Goal: Information Seeking & Learning: Check status

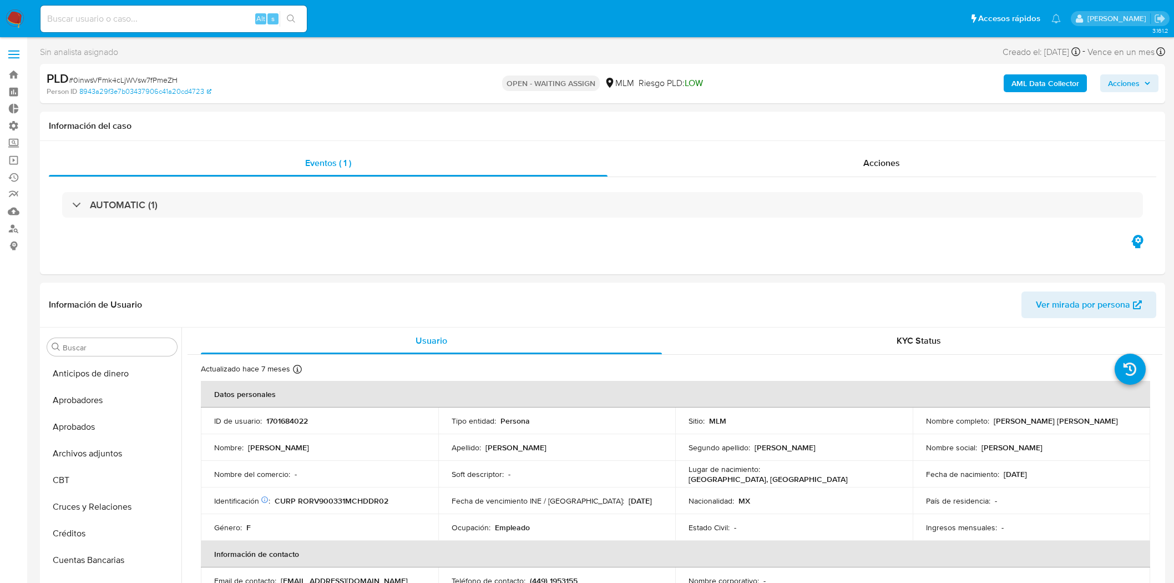
select select "10"
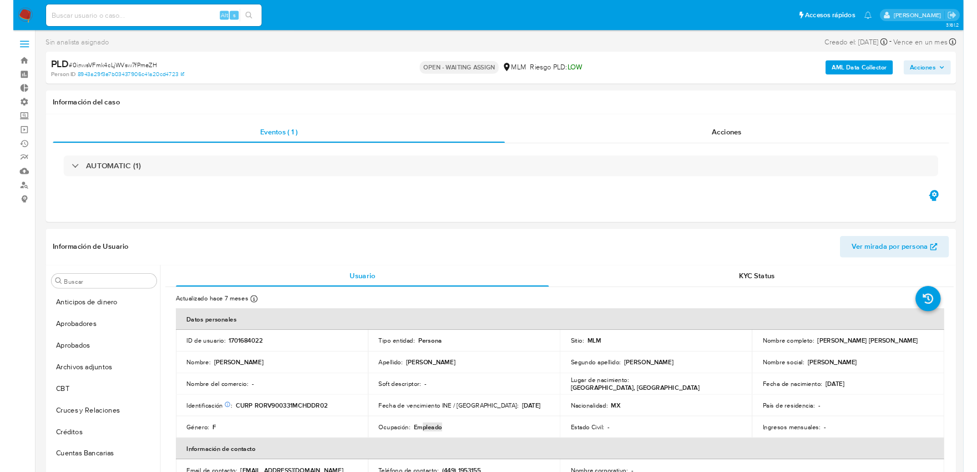
scroll to position [522, 0]
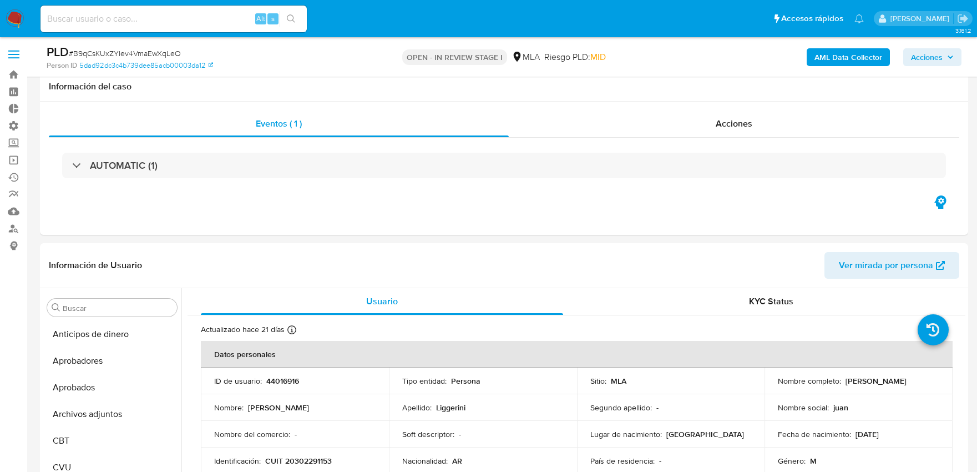
select select "10"
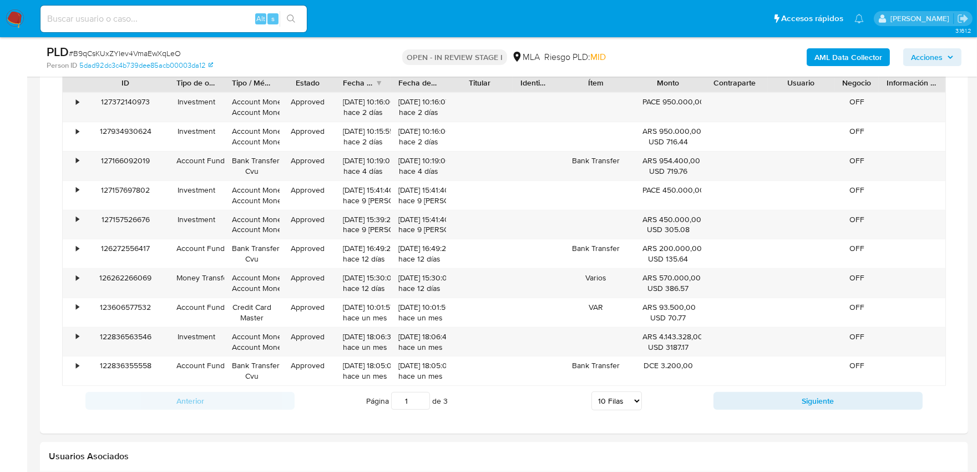
scroll to position [185, 0]
click at [168, 22] on input at bounding box center [174, 19] width 266 height 14
paste input "vMpC9YzIq003y837C54jebUT"
type input "vMpC9YzIq003y837C54jebUT"
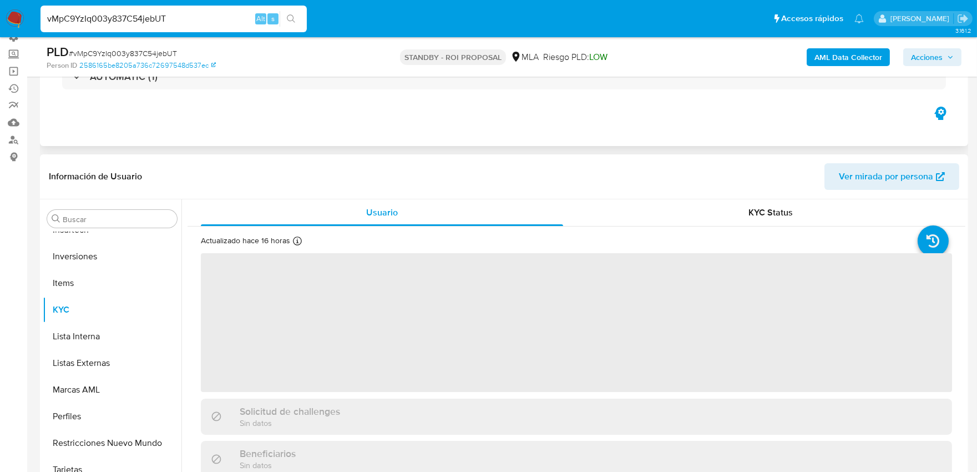
scroll to position [246, 0]
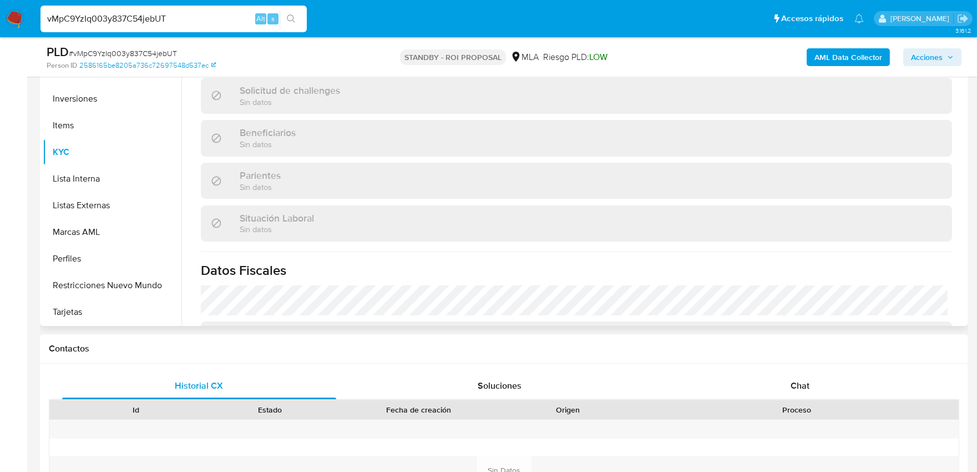
select select "10"
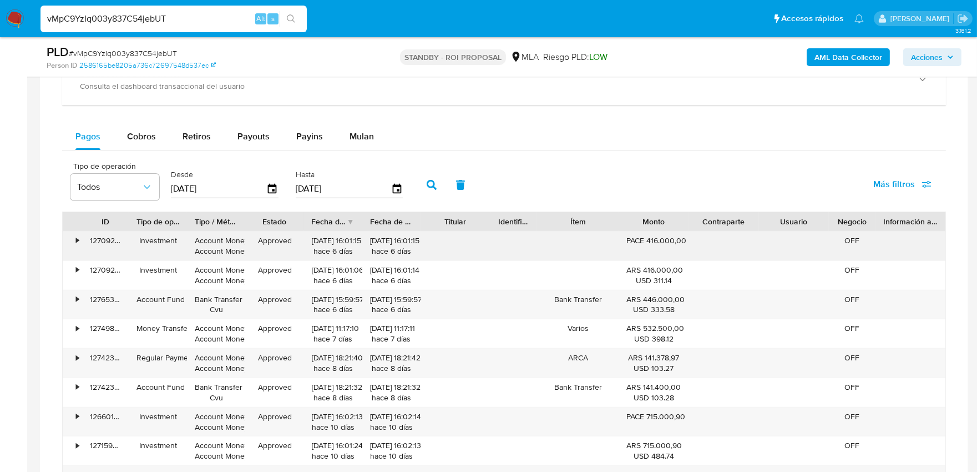
scroll to position [863, 0]
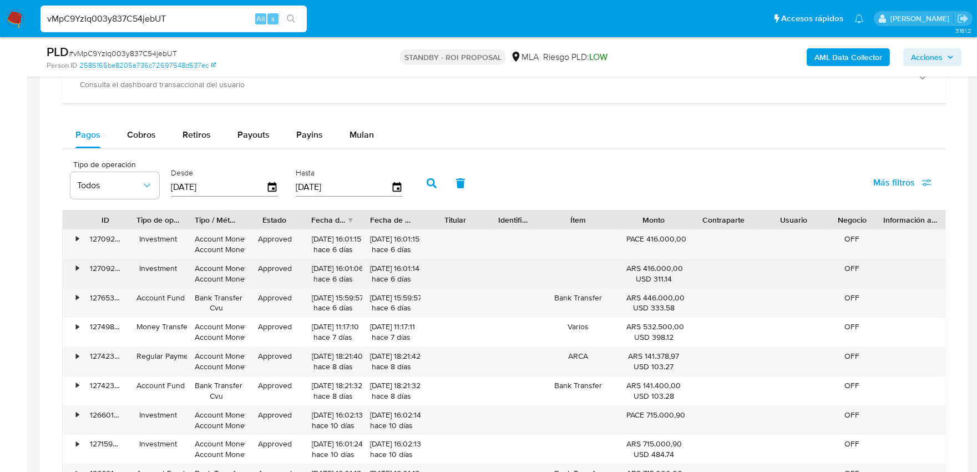
click at [74, 269] on div "•" at bounding box center [72, 273] width 19 height 29
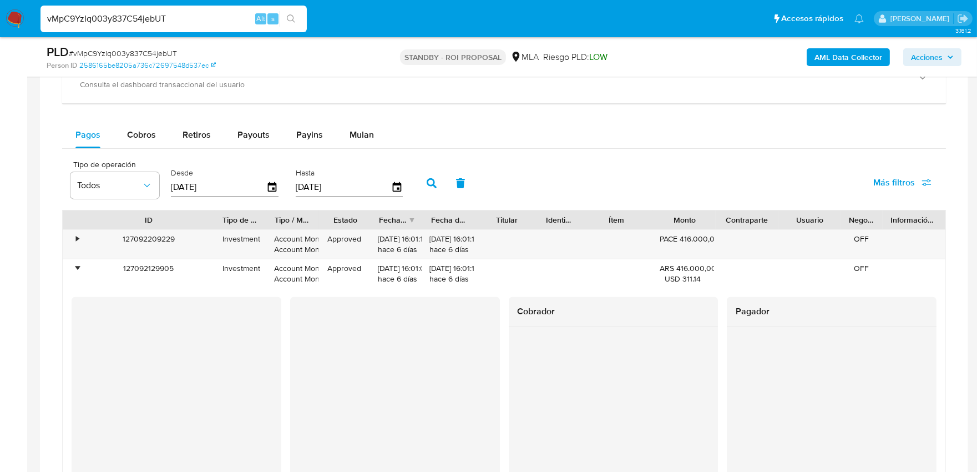
drag, startPoint x: 125, startPoint y: 226, endPoint x: 211, endPoint y: 220, distance: 86.3
click at [211, 220] on div at bounding box center [215, 219] width 20 height 19
click at [74, 237] on div "•" at bounding box center [72, 244] width 19 height 29
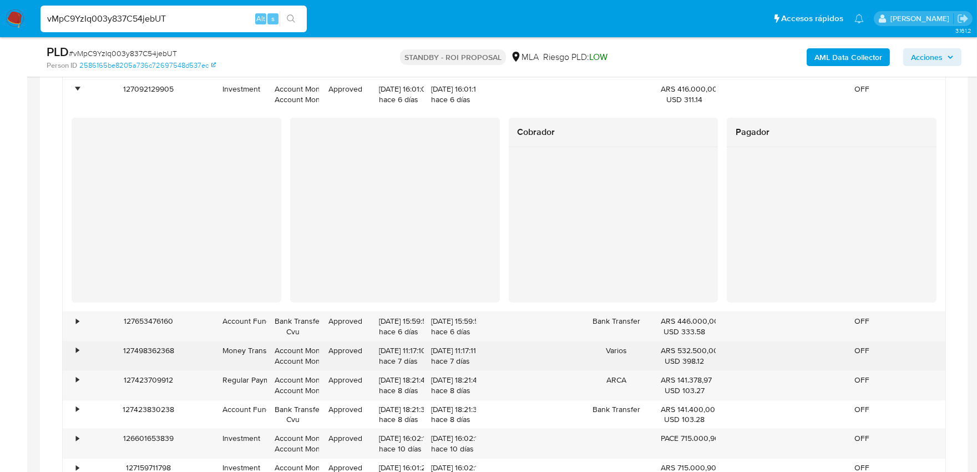
scroll to position [1172, 0]
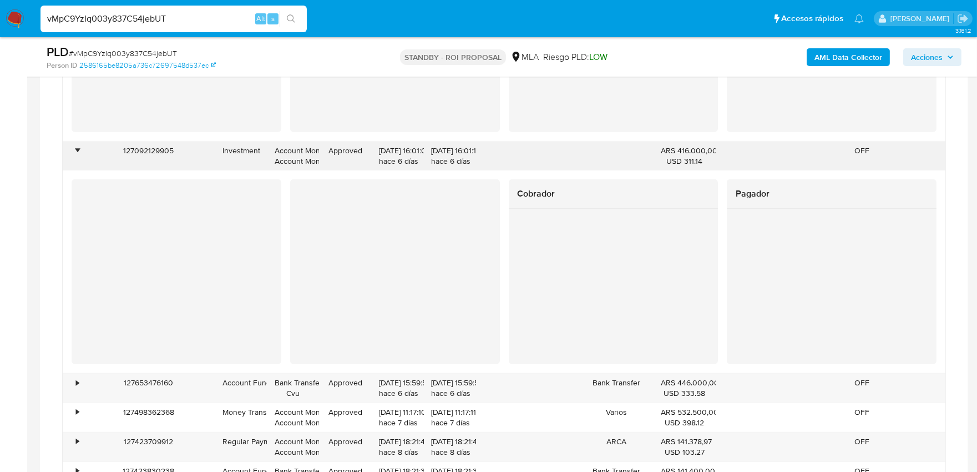
click at [82, 152] on div "127092129905" at bounding box center [148, 156] width 133 height 29
click at [81, 154] on div "•" at bounding box center [72, 156] width 19 height 29
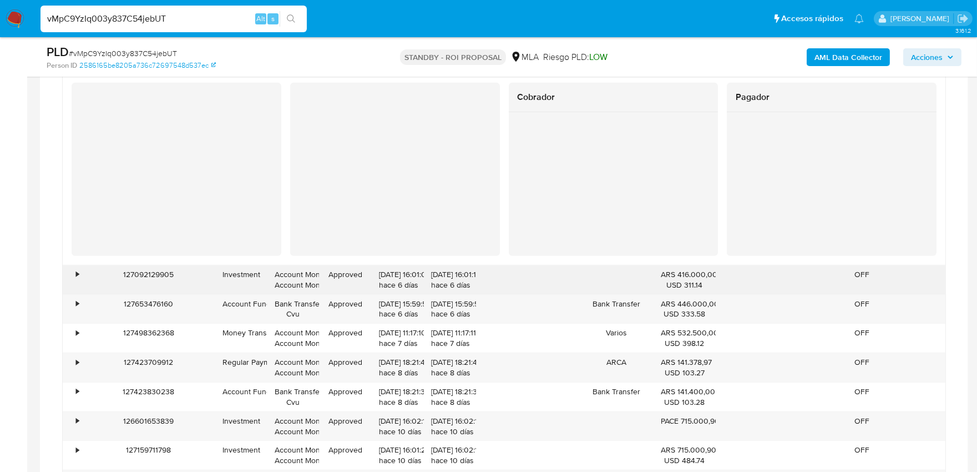
scroll to position [986, 0]
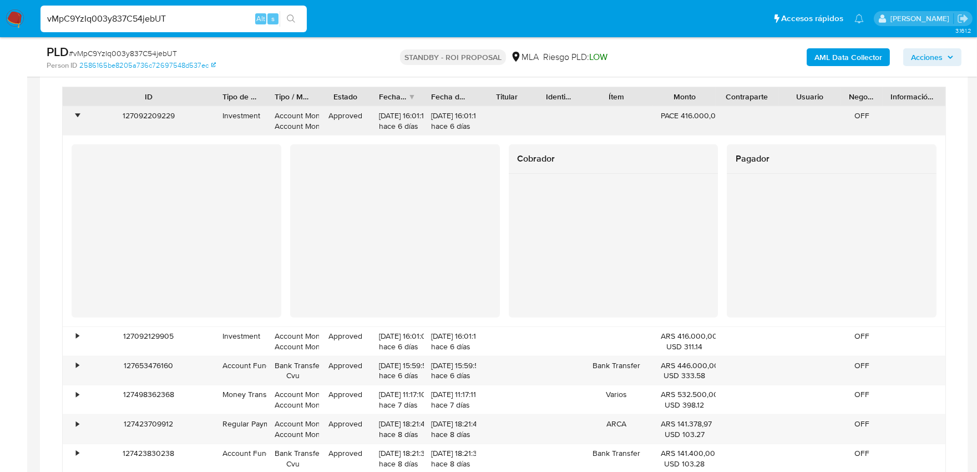
click at [73, 118] on div "•" at bounding box center [72, 121] width 19 height 29
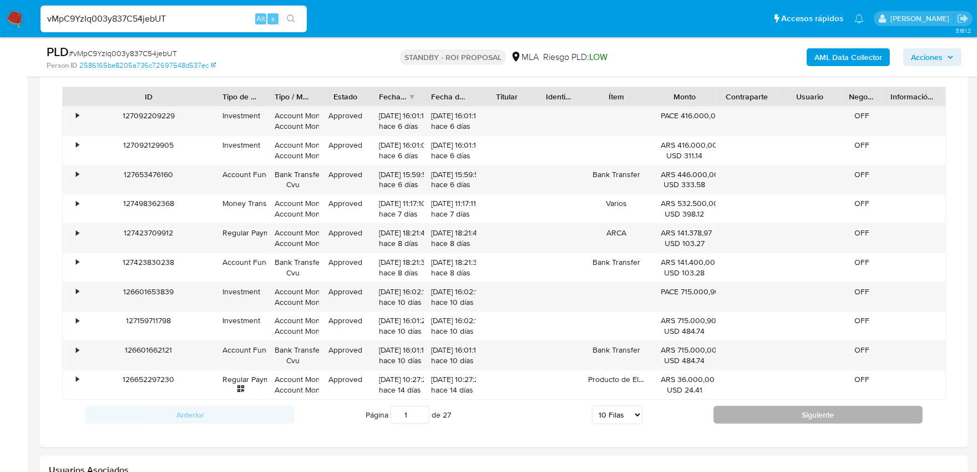
click at [736, 418] on button "Siguiente" at bounding box center [818, 415] width 209 height 18
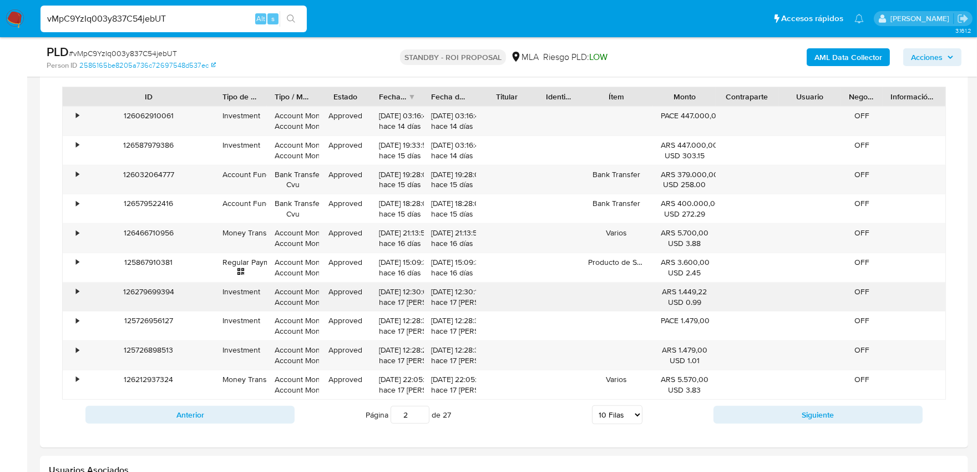
click at [75, 293] on div "•" at bounding box center [72, 296] width 19 height 29
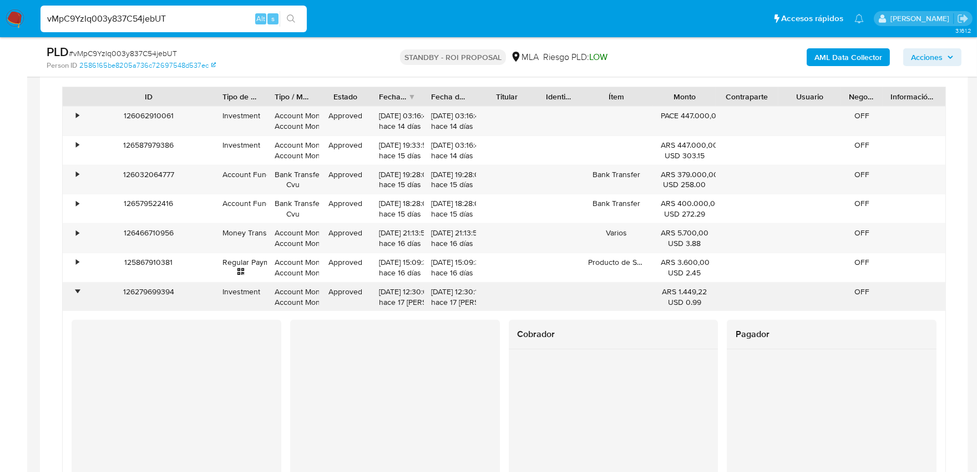
click at [74, 292] on div "•" at bounding box center [72, 296] width 19 height 29
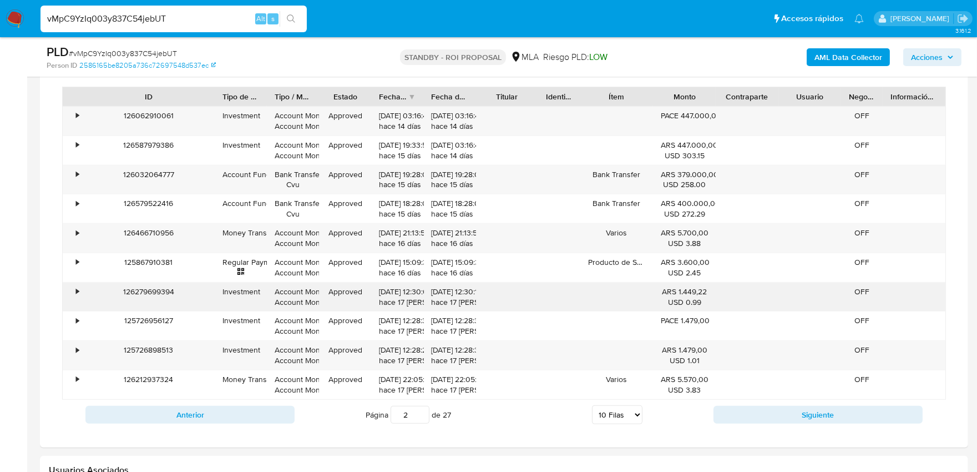
click at [74, 292] on div "•" at bounding box center [72, 296] width 19 height 29
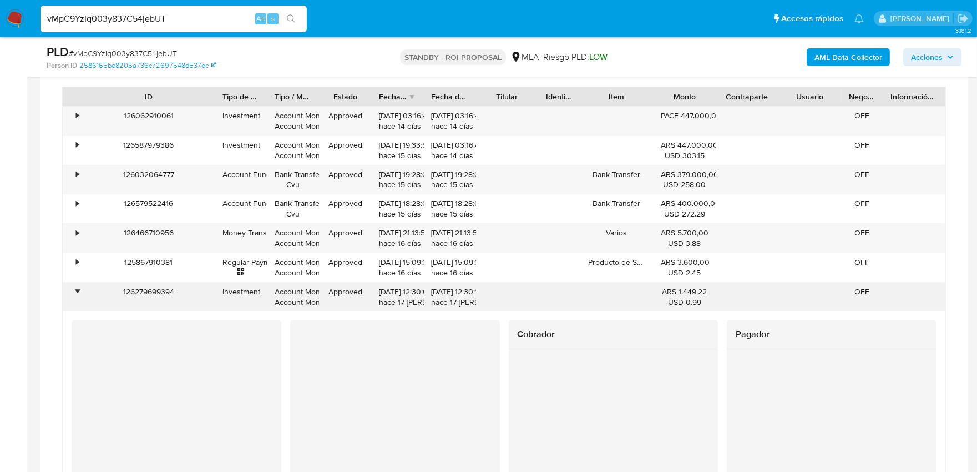
click at [141, 290] on div "126279699394" at bounding box center [148, 296] width 133 height 29
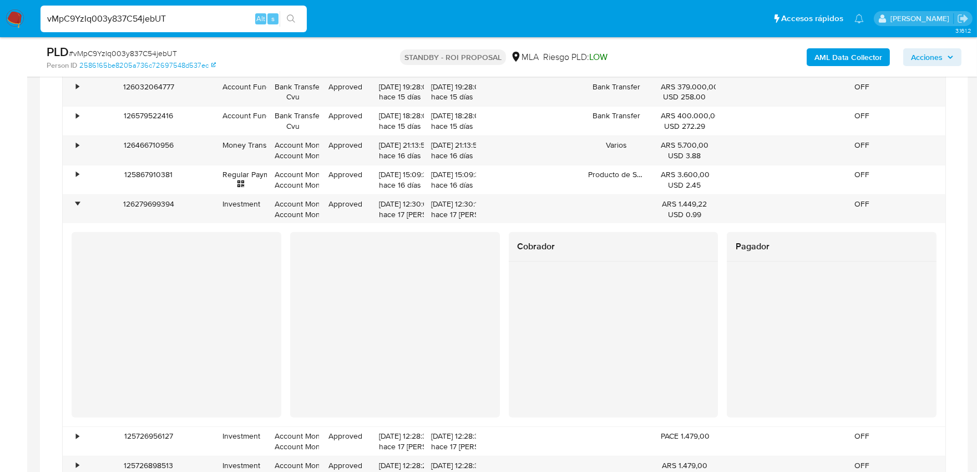
scroll to position [1048, 0]
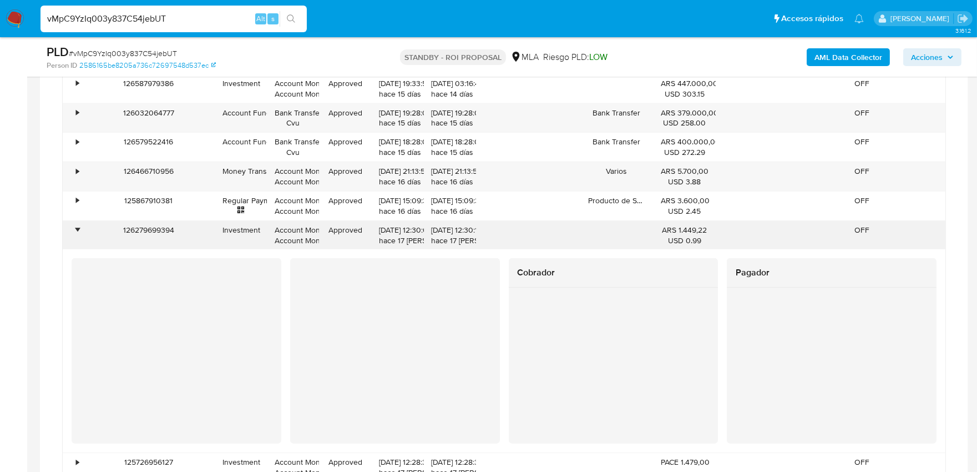
click at [78, 230] on div "•" at bounding box center [77, 230] width 3 height 11
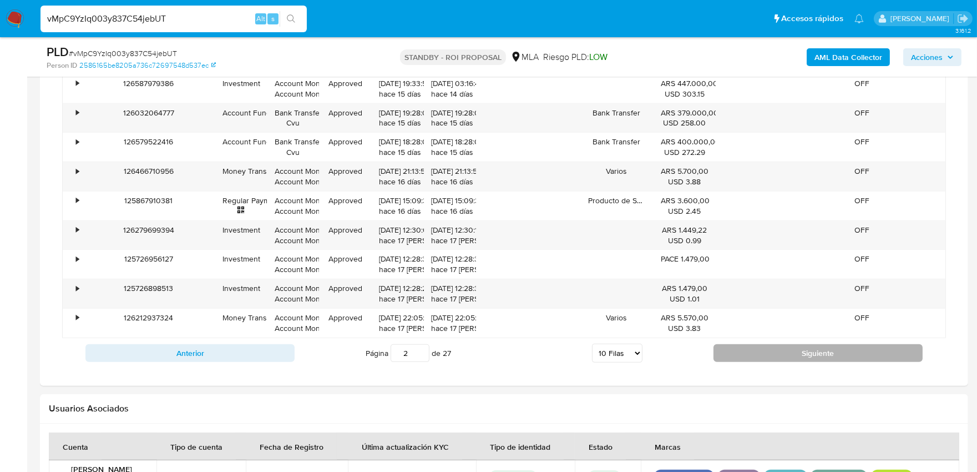
click at [749, 350] on button "Siguiente" at bounding box center [818, 353] width 209 height 18
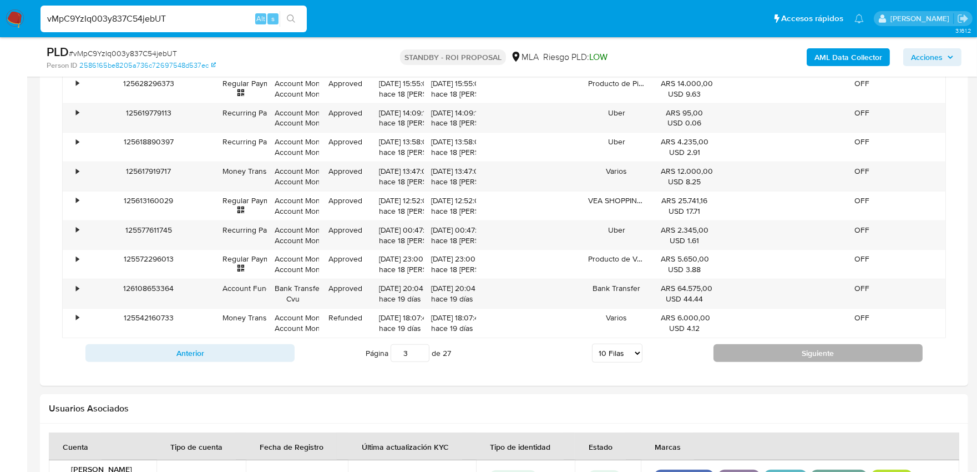
click at [746, 354] on button "Siguiente" at bounding box center [818, 353] width 209 height 18
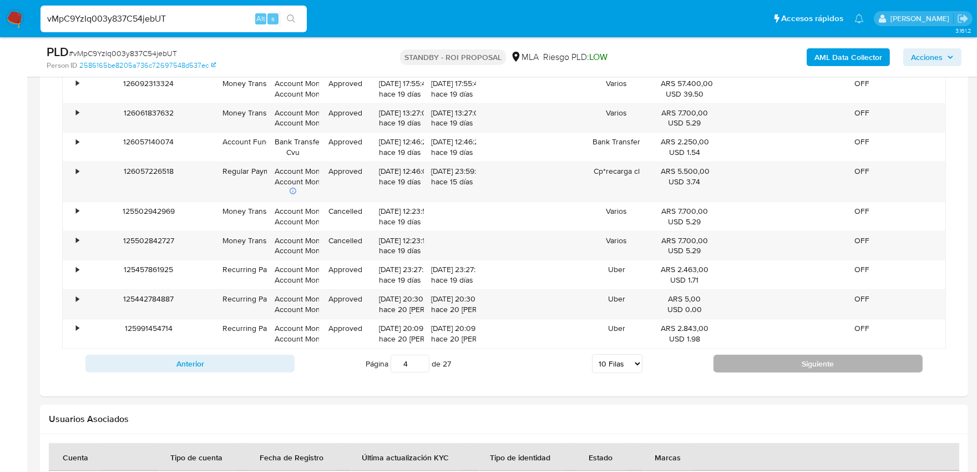
click at [757, 369] on button "Siguiente" at bounding box center [818, 364] width 209 height 18
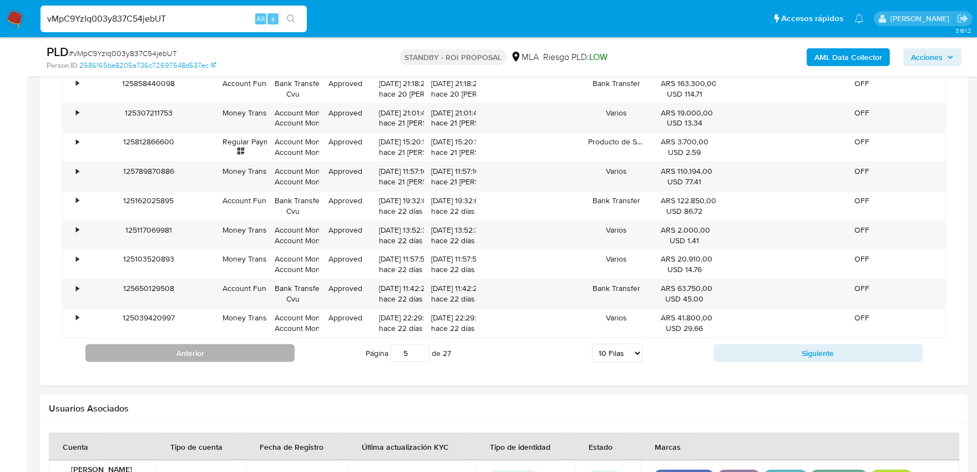
click at [258, 356] on button "Anterior" at bounding box center [189, 353] width 209 height 18
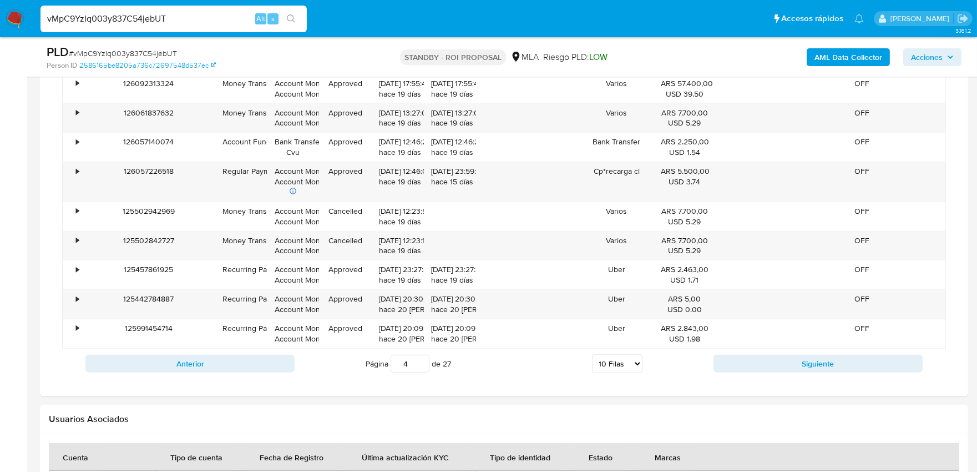
click at [208, 376] on div "Anterior Página 4 de 27 5 [PERSON_NAME] 10 [PERSON_NAME] 20 [PERSON_NAME] 25 [P…" at bounding box center [504, 364] width 884 height 30
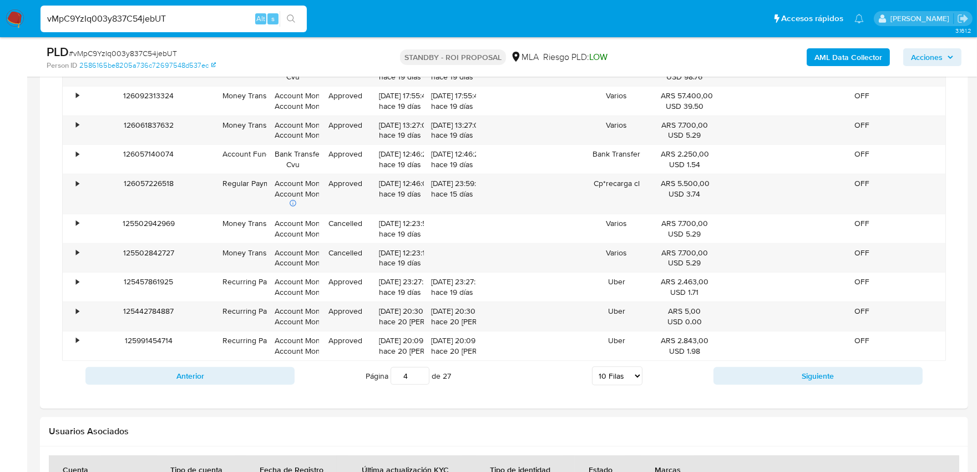
scroll to position [1219, 0]
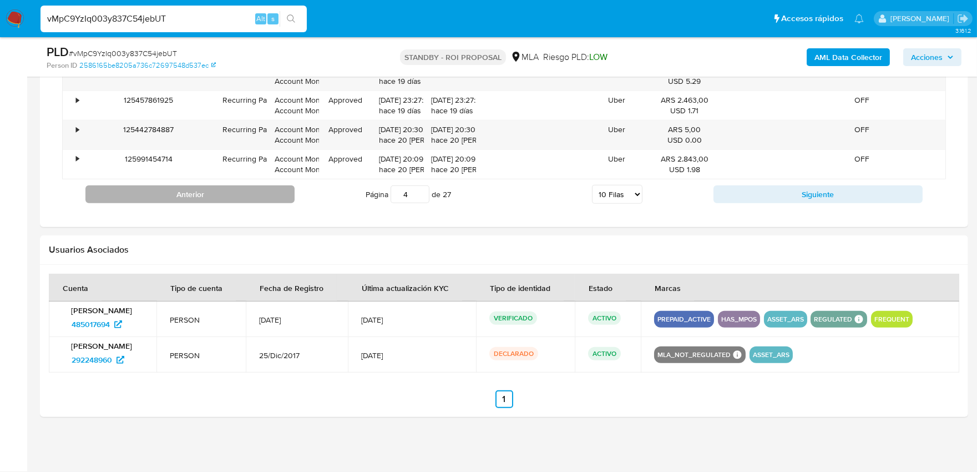
click at [206, 195] on button "Anterior" at bounding box center [189, 194] width 209 height 18
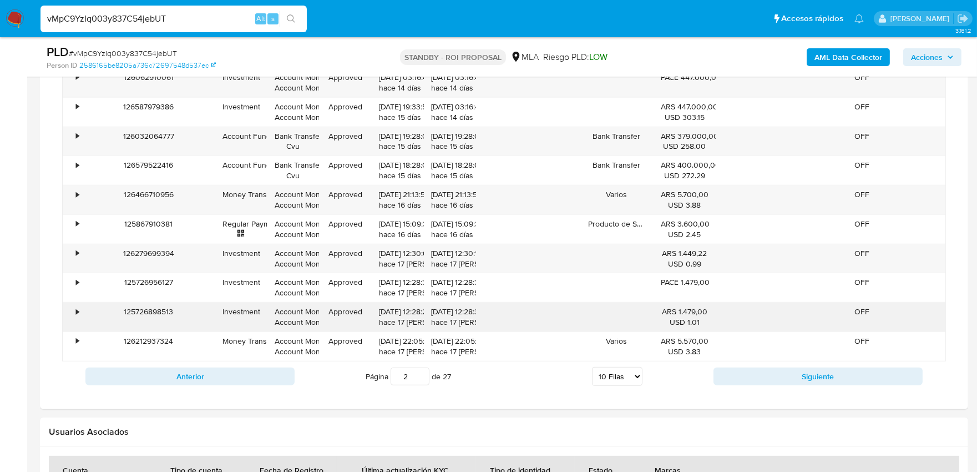
scroll to position [1023, 0]
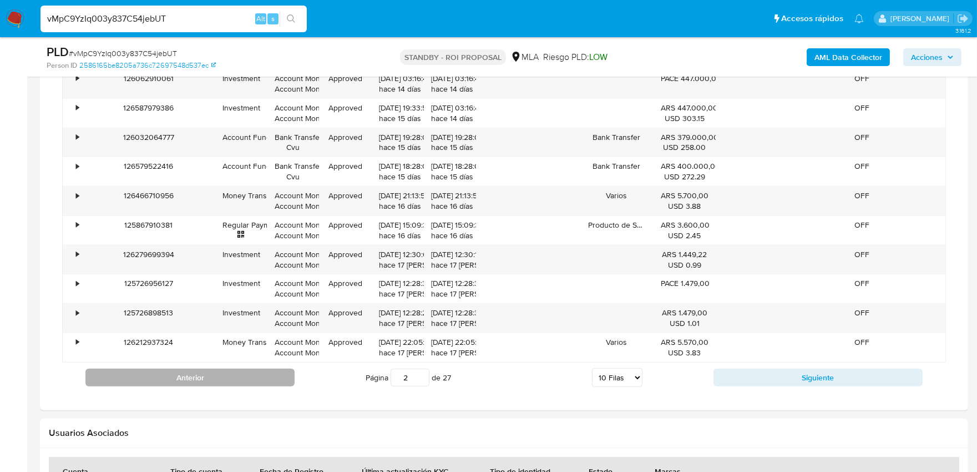
click at [228, 375] on button "Anterior" at bounding box center [189, 378] width 209 height 18
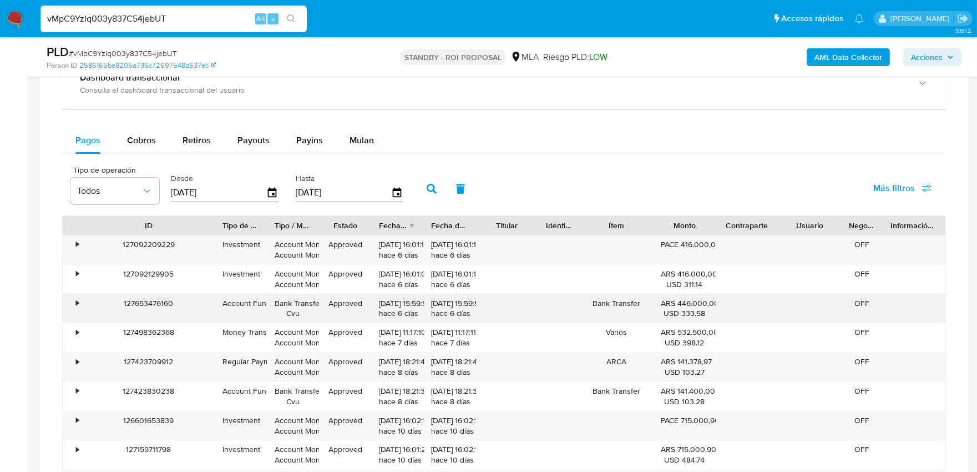
scroll to position [839, 0]
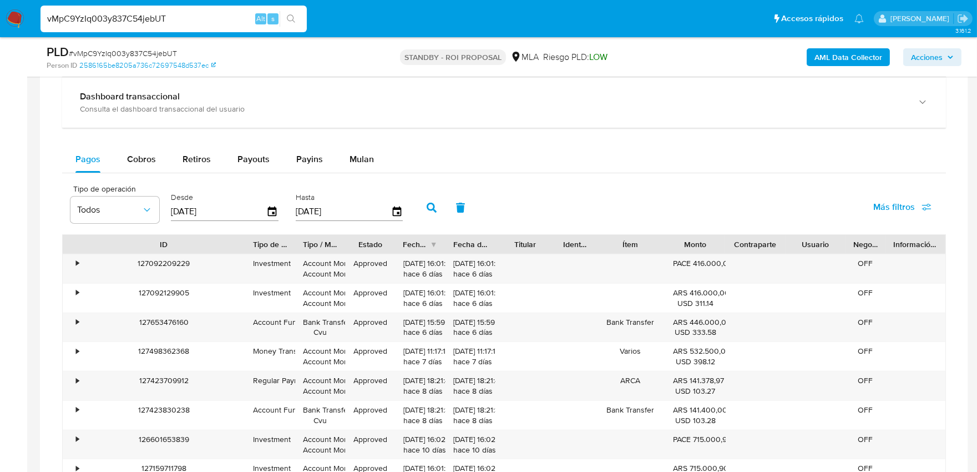
drag, startPoint x: 207, startPoint y: 245, endPoint x: 238, endPoint y: 234, distance: 32.7
click at [238, 234] on div "Tipo de operación Todos Desde [DATE] Hasta [DATE] Más filtros ID Tipo de operac…" at bounding box center [504, 378] width 884 height 398
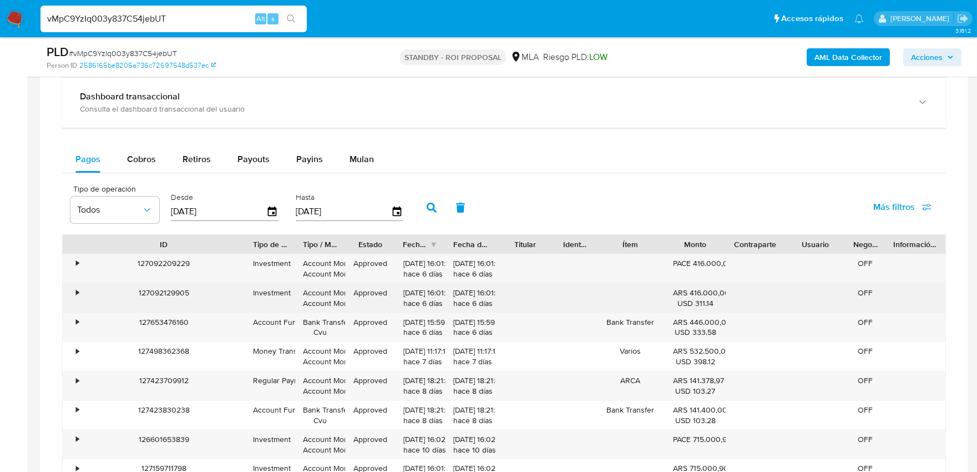
click at [75, 296] on div "•" at bounding box center [72, 298] width 19 height 29
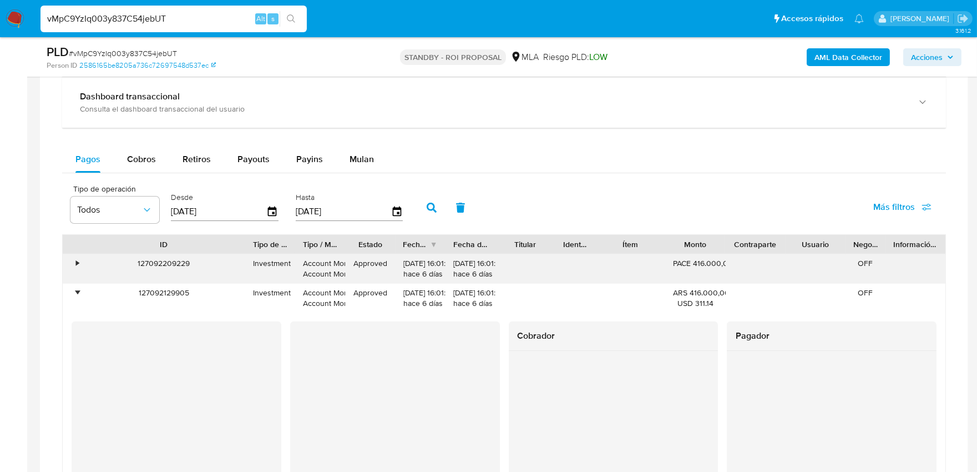
click at [75, 264] on div "•" at bounding box center [72, 268] width 19 height 29
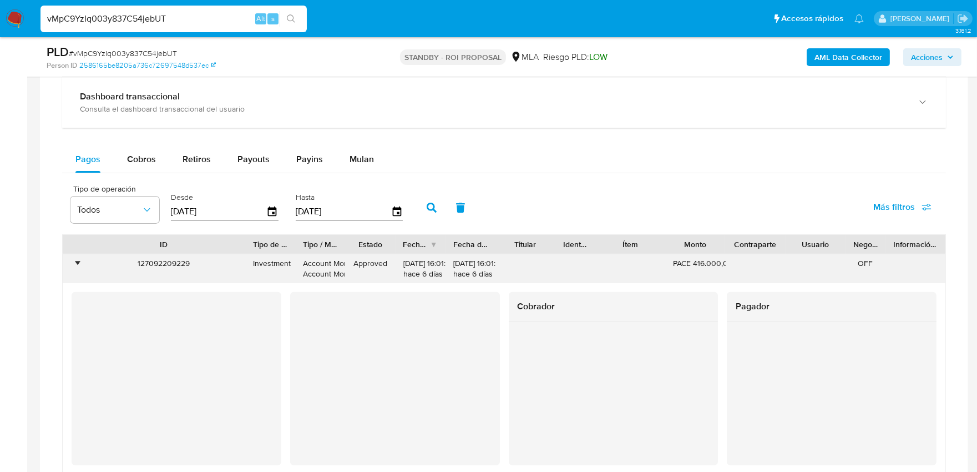
click at [76, 265] on div "•" at bounding box center [77, 263] width 3 height 11
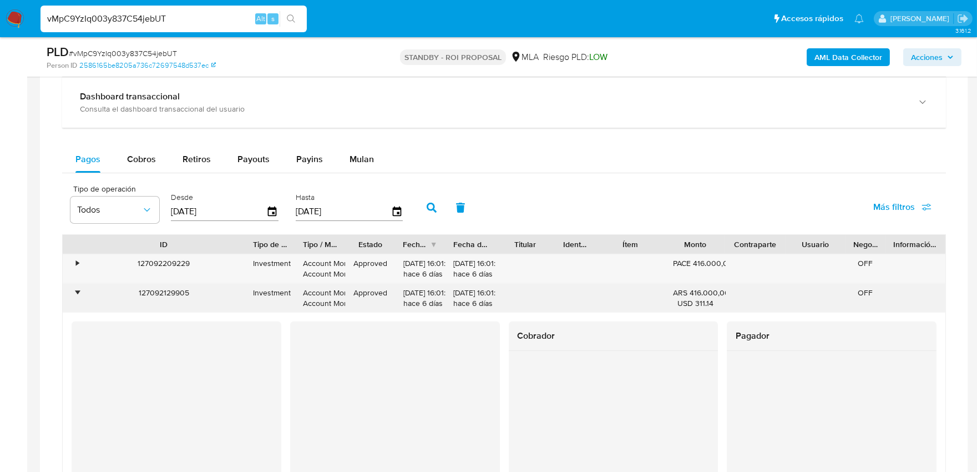
click at [76, 294] on div "•" at bounding box center [77, 292] width 3 height 11
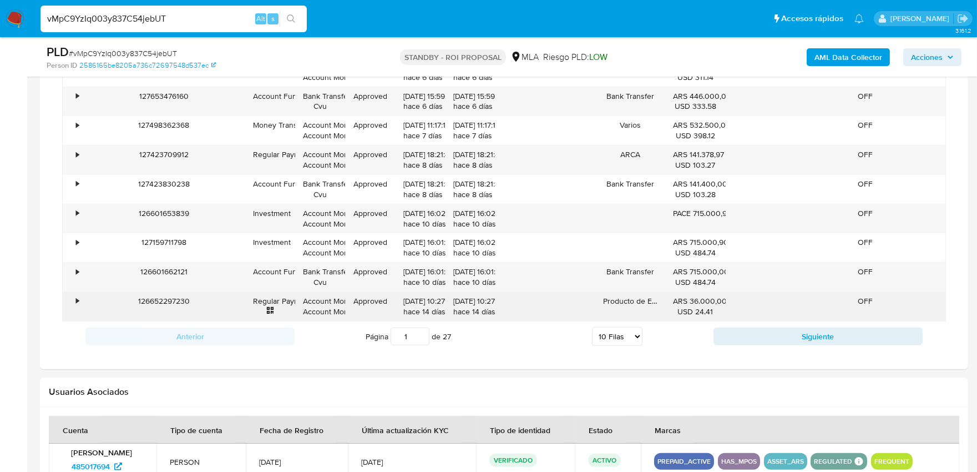
scroll to position [1085, 0]
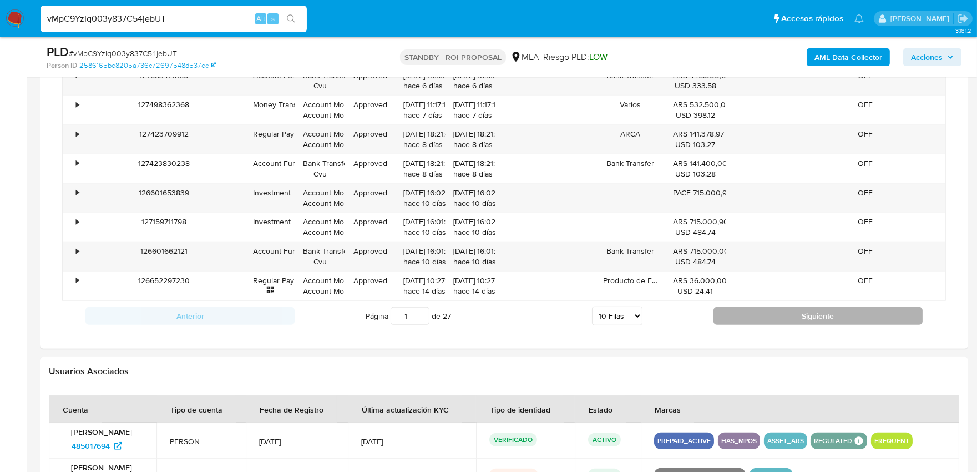
click at [789, 315] on button "Siguiente" at bounding box center [818, 316] width 209 height 18
type input "2"
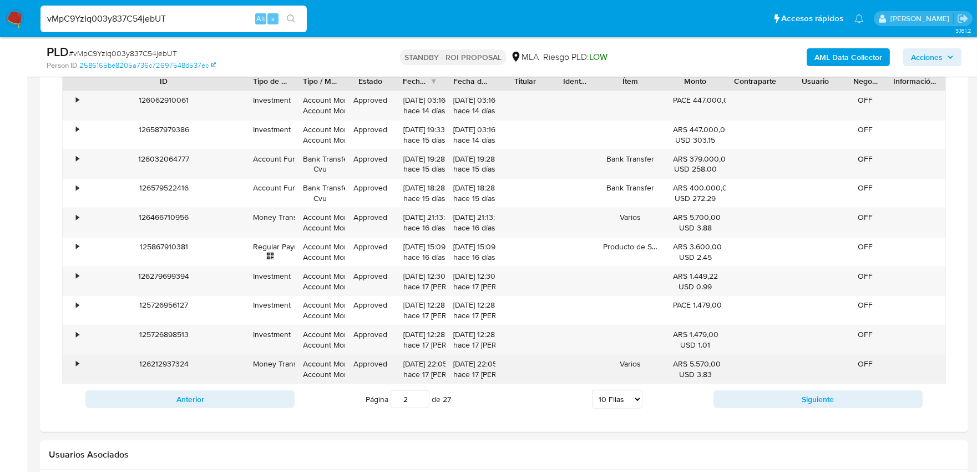
scroll to position [1023, 0]
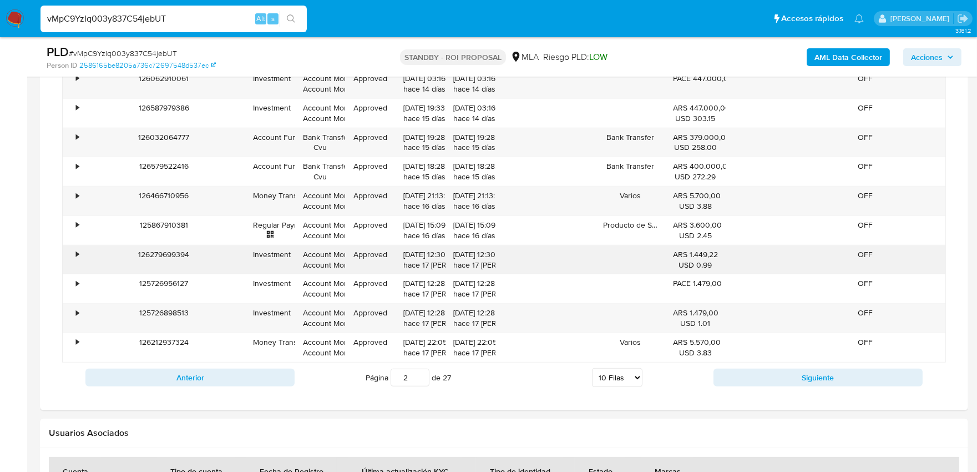
click at [75, 256] on div "•" at bounding box center [72, 259] width 19 height 29
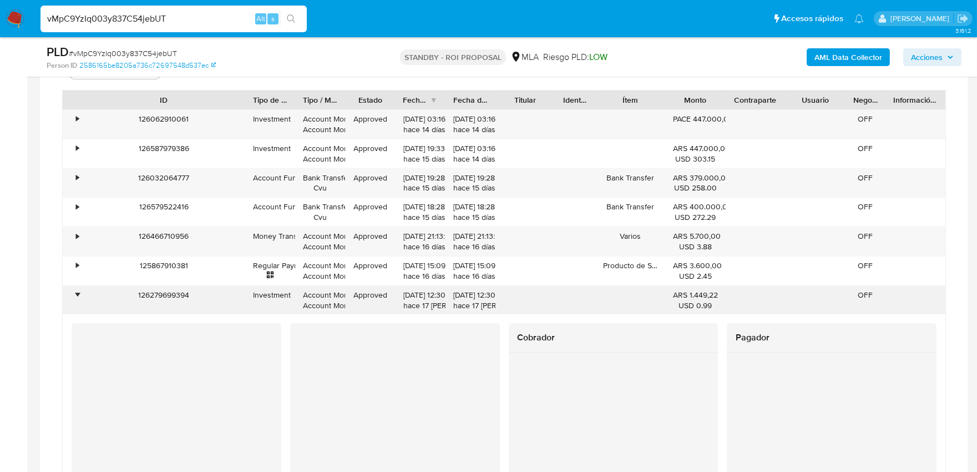
scroll to position [962, 0]
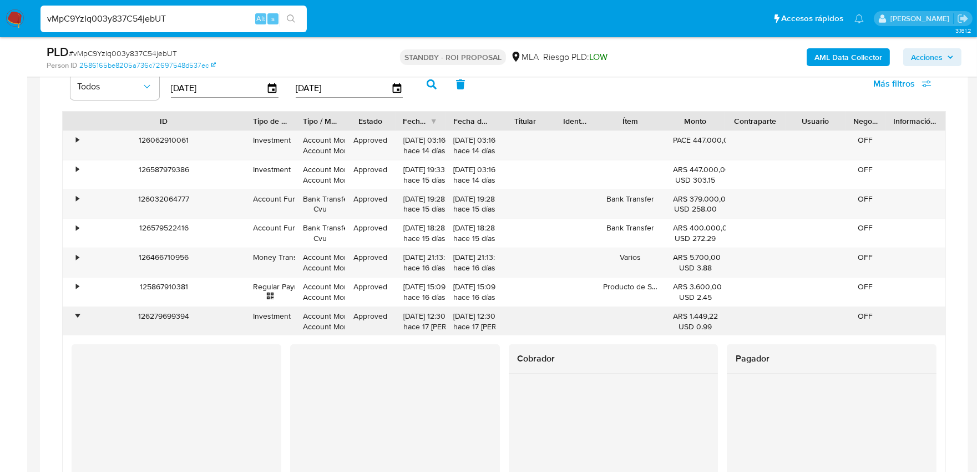
click at [78, 318] on div "•" at bounding box center [77, 316] width 3 height 11
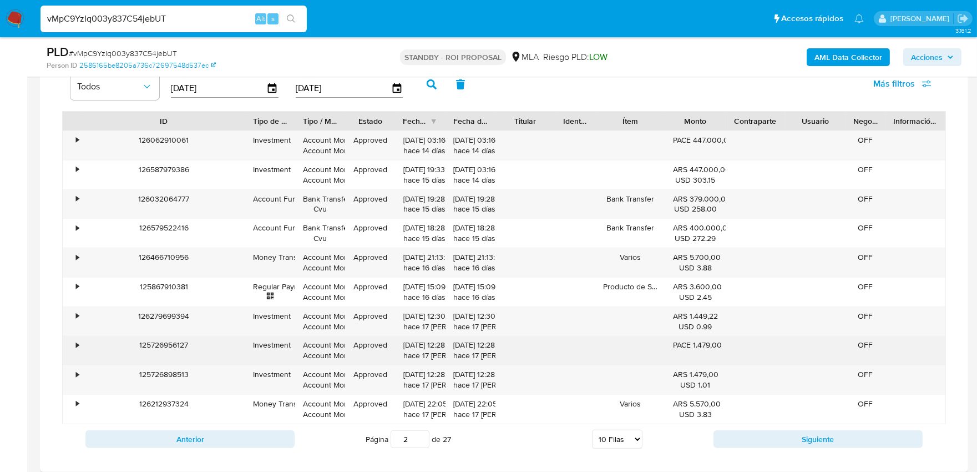
drag, startPoint x: 189, startPoint y: 348, endPoint x: 138, endPoint y: 342, distance: 51.9
click at [138, 342] on div "125726956127" at bounding box center [163, 350] width 163 height 29
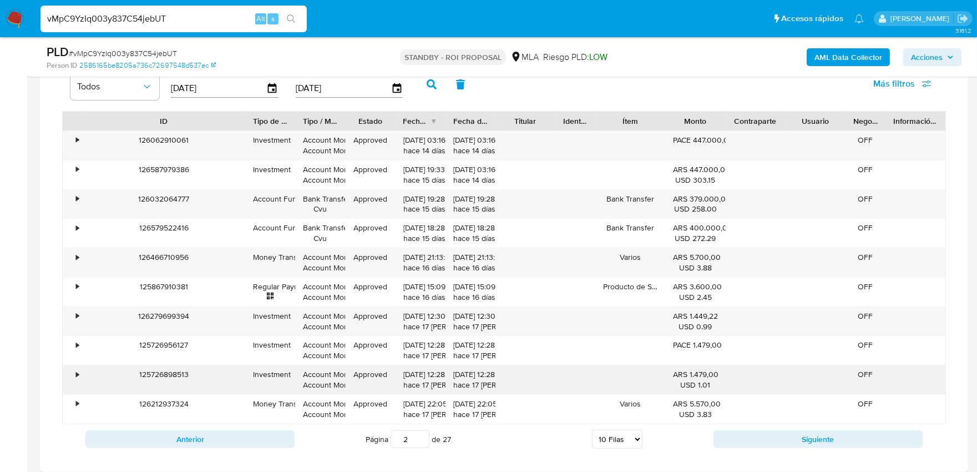
click at [163, 376] on div "125726898513" at bounding box center [163, 379] width 163 height 29
click at [183, 317] on div "126279699394" at bounding box center [163, 321] width 163 height 29
